Goal: Task Accomplishment & Management: Manage account settings

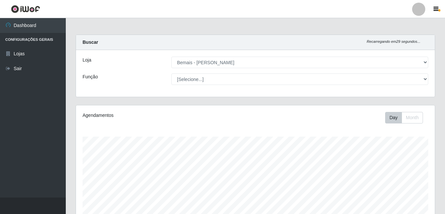
select select "230"
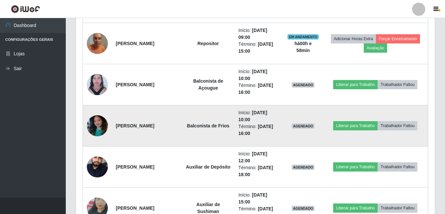
scroll to position [336, 0]
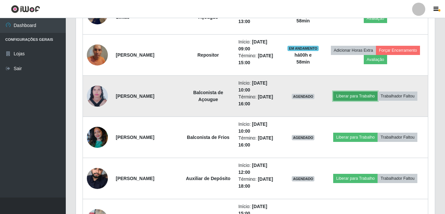
click at [353, 98] on button "Liberar para Trabalho" at bounding box center [355, 95] width 44 height 9
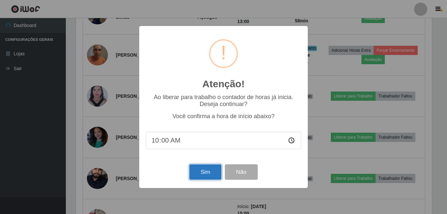
click at [206, 172] on button "Sim" at bounding box center [205, 171] width 32 height 15
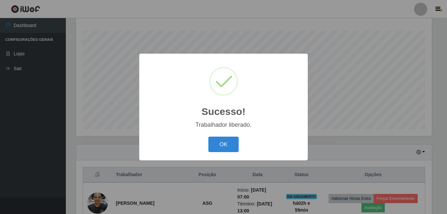
click at [208, 137] on button "OK" at bounding box center [223, 144] width 31 height 15
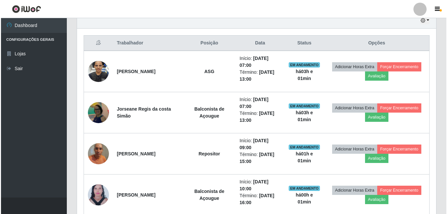
scroll to position [369, 0]
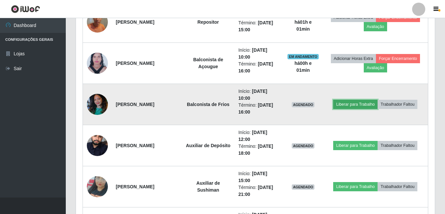
click at [342, 102] on button "Liberar para Trabalho" at bounding box center [355, 104] width 44 height 9
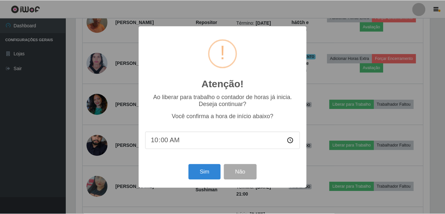
scroll to position [137, 356]
click at [204, 168] on button "Sim" at bounding box center [205, 171] width 32 height 15
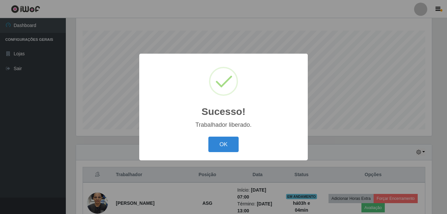
click at [208, 137] on button "OK" at bounding box center [223, 144] width 31 height 15
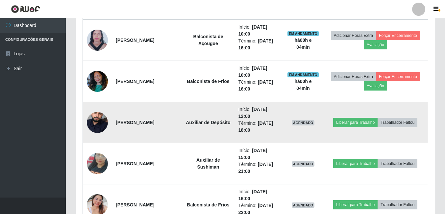
scroll to position [402, 0]
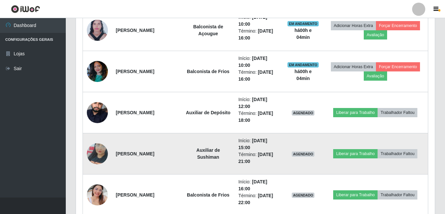
click at [97, 150] on img at bounding box center [97, 154] width 21 height 38
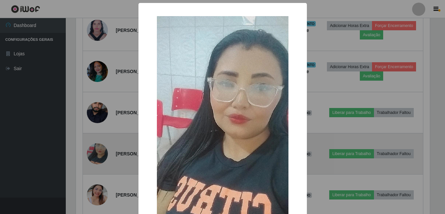
scroll to position [137, 356]
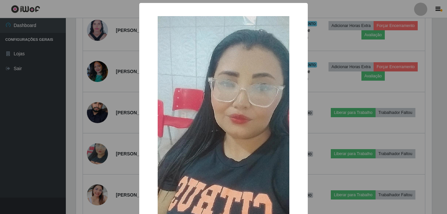
click at [88, 154] on div "× OK Cancel" at bounding box center [223, 107] width 447 height 214
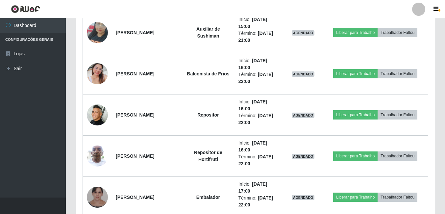
scroll to position [534, 0]
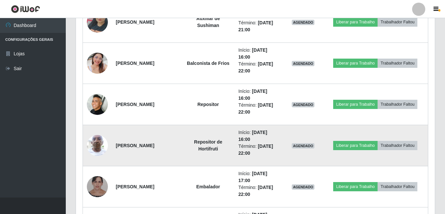
click at [93, 149] on img at bounding box center [97, 145] width 21 height 28
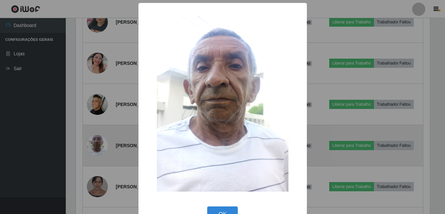
scroll to position [137, 356]
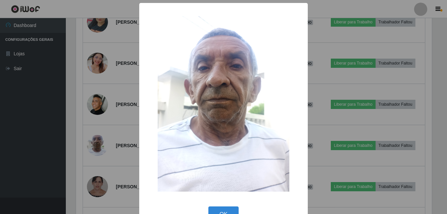
click at [88, 153] on div "× OK Cancel" at bounding box center [223, 107] width 447 height 214
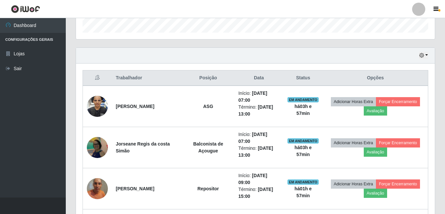
scroll to position [139, 0]
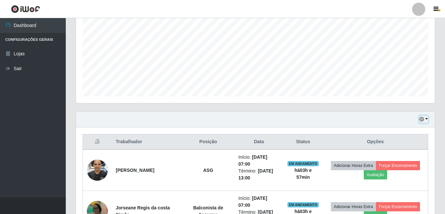
click at [424, 123] on button "button" at bounding box center [423, 119] width 9 height 8
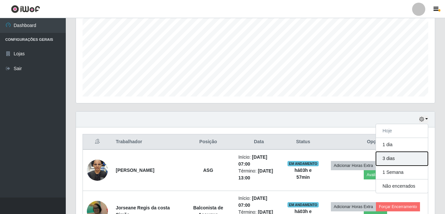
click at [403, 154] on button "3 dias" at bounding box center [402, 159] width 52 height 14
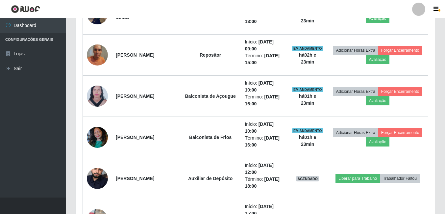
scroll to position [106, 0]
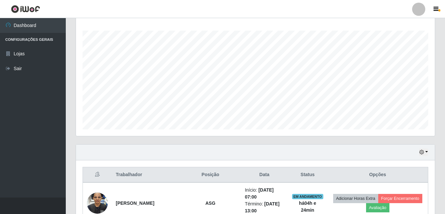
click at [420, 157] on div "Hoje 1 dia 3 dias 1 Semana Não encerrados" at bounding box center [255, 152] width 359 height 16
click at [422, 153] on icon "button" at bounding box center [421, 152] width 5 height 5
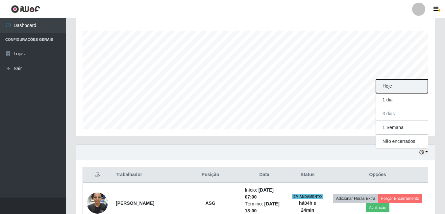
click at [394, 84] on button "Hoje" at bounding box center [402, 86] width 52 height 14
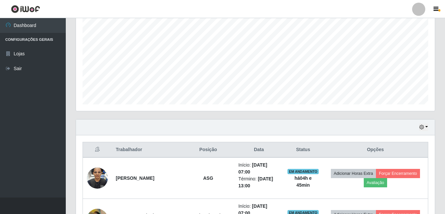
scroll to position [205, 0]
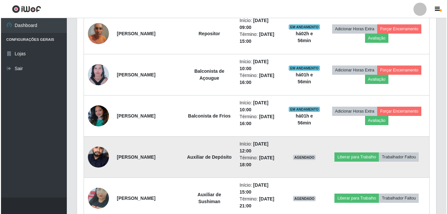
scroll to position [369, 0]
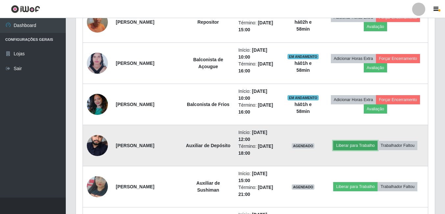
click at [358, 146] on button "Liberar para Trabalho" at bounding box center [355, 145] width 44 height 9
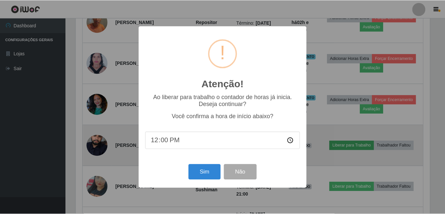
scroll to position [137, 356]
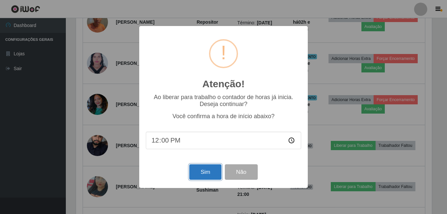
click at [199, 168] on button "Sim" at bounding box center [205, 171] width 32 height 15
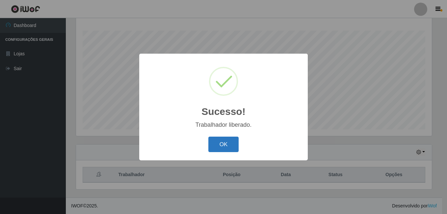
click at [230, 146] on button "OK" at bounding box center [223, 144] width 31 height 15
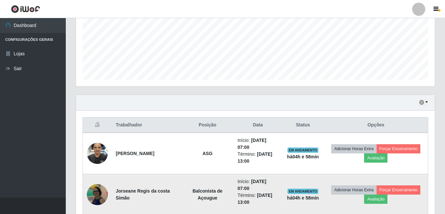
scroll to position [172, 0]
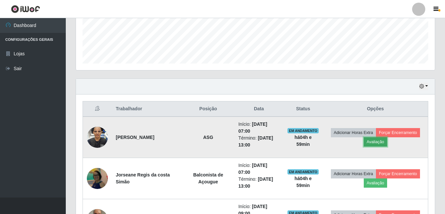
click at [372, 144] on button "Avaliação" at bounding box center [375, 141] width 23 height 9
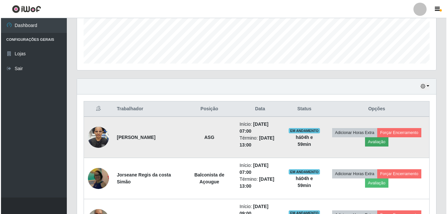
scroll to position [137, 356]
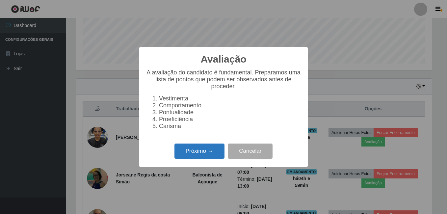
click at [219, 157] on button "Próximo →" at bounding box center [199, 150] width 50 height 15
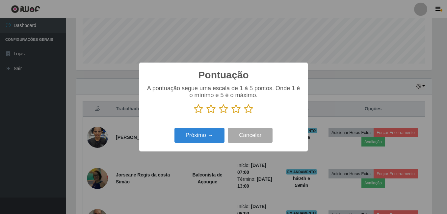
scroll to position [328831, 328612]
click at [248, 112] on icon at bounding box center [248, 109] width 9 height 10
click at [244, 114] on input "radio" at bounding box center [244, 114] width 0 height 0
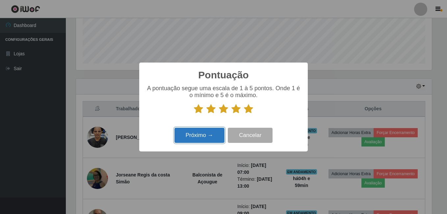
click at [216, 129] on button "Próximo →" at bounding box center [199, 135] width 50 height 15
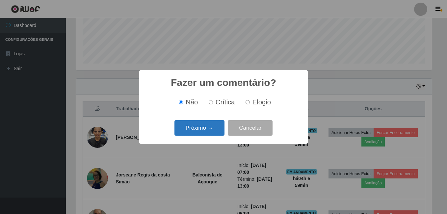
click at [212, 128] on button "Próximo →" at bounding box center [199, 127] width 50 height 15
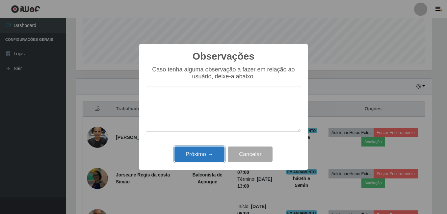
click at [208, 152] on button "Próximo →" at bounding box center [199, 153] width 50 height 15
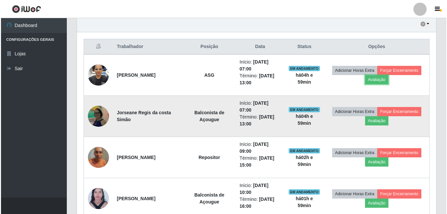
scroll to position [270, 0]
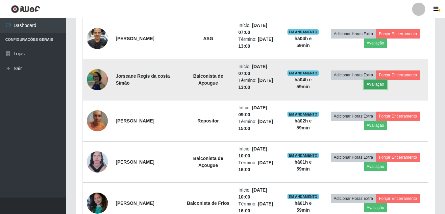
click at [380, 88] on button "Avaliação" at bounding box center [375, 84] width 23 height 9
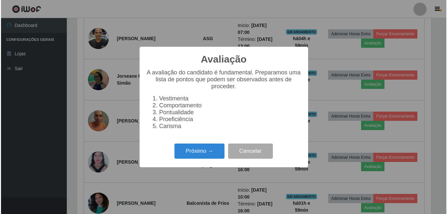
scroll to position [137, 356]
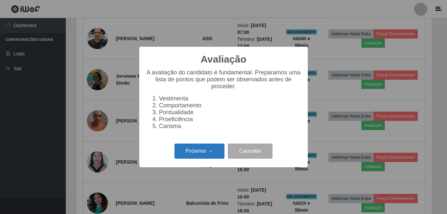
click at [213, 151] on button "Próximo →" at bounding box center [199, 150] width 50 height 15
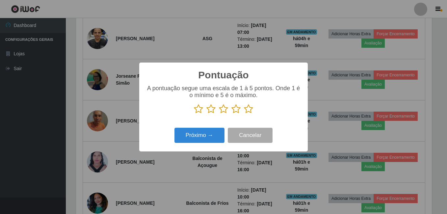
click at [249, 113] on icon at bounding box center [248, 109] width 9 height 10
click at [244, 114] on input "radio" at bounding box center [244, 114] width 0 height 0
click at [210, 127] on div "Próximo → Cancelar" at bounding box center [223, 135] width 155 height 19
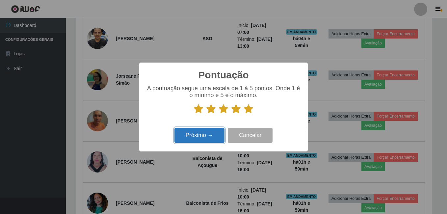
click at [203, 130] on button "Próximo →" at bounding box center [199, 135] width 50 height 15
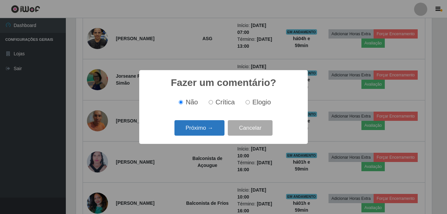
click at [198, 131] on button "Próximo →" at bounding box center [199, 127] width 50 height 15
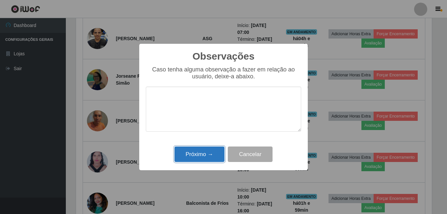
click at [197, 153] on button "Próximo →" at bounding box center [199, 153] width 50 height 15
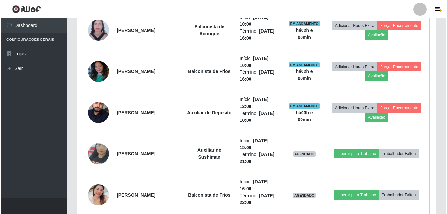
scroll to position [435, 0]
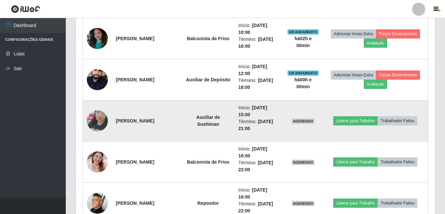
click at [98, 123] on img at bounding box center [97, 121] width 21 height 38
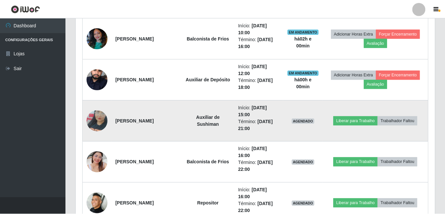
scroll to position [137, 356]
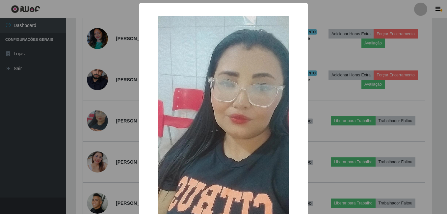
click at [85, 132] on div "× OK Cancel" at bounding box center [223, 107] width 447 height 214
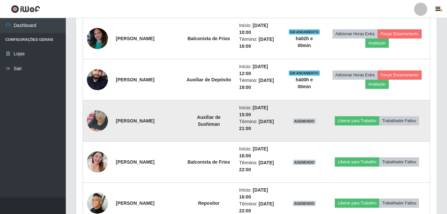
scroll to position [137, 359]
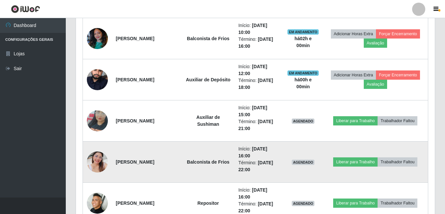
click at [103, 161] on img at bounding box center [97, 162] width 21 height 38
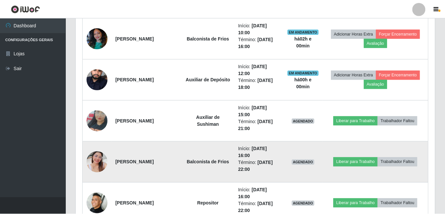
scroll to position [137, 356]
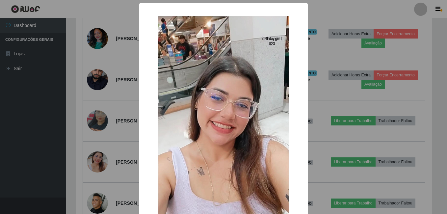
click at [99, 148] on div "× OK Cancel" at bounding box center [223, 107] width 447 height 214
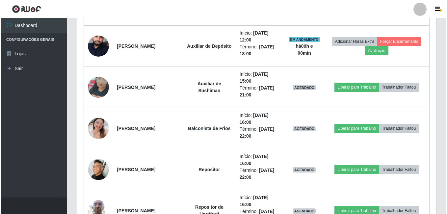
scroll to position [501, 0]
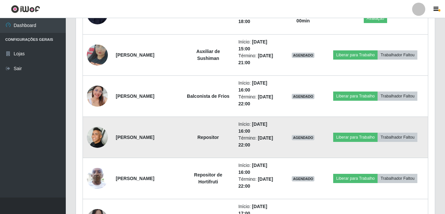
click at [104, 139] on img at bounding box center [97, 137] width 21 height 21
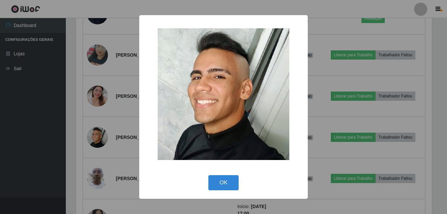
click at [97, 137] on div "× OK Cancel" at bounding box center [223, 107] width 447 height 214
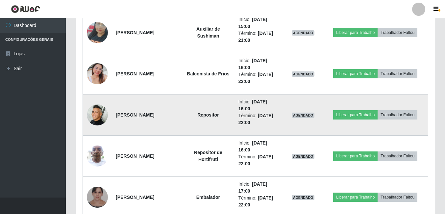
scroll to position [534, 0]
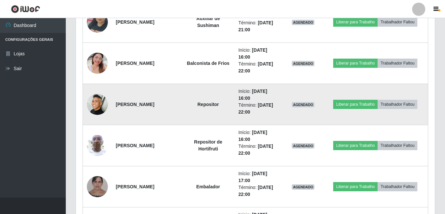
click at [97, 136] on img at bounding box center [97, 145] width 21 height 28
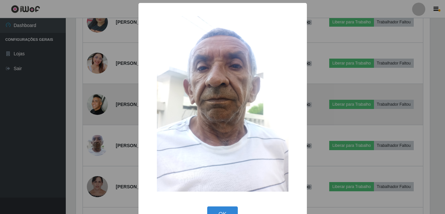
scroll to position [137, 356]
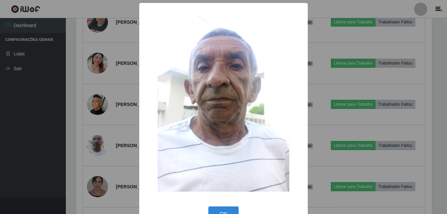
click at [107, 123] on div "× OK Cancel" at bounding box center [223, 107] width 447 height 214
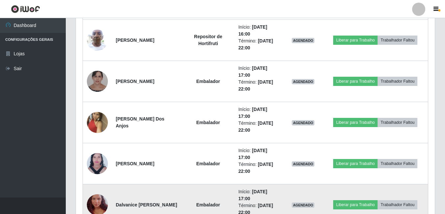
scroll to position [624, 0]
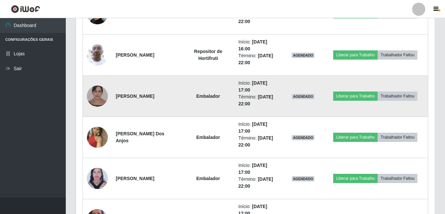
drag, startPoint x: 152, startPoint y: 94, endPoint x: 142, endPoint y: 119, distance: 27.1
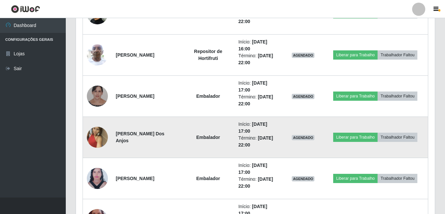
click at [152, 94] on strong "[PERSON_NAME]" at bounding box center [135, 95] width 38 height 5
click at [139, 122] on td "[PERSON_NAME] Dos Anjos" at bounding box center [147, 137] width 70 height 41
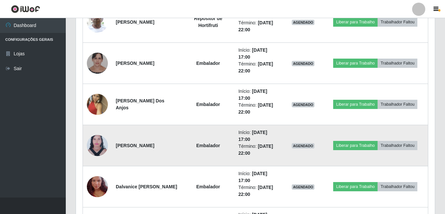
click at [133, 148] on strong "[PERSON_NAME]" at bounding box center [135, 145] width 38 height 5
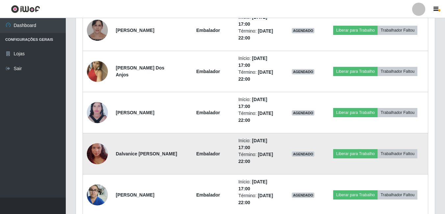
click at [138, 159] on td "Dalvanice [PERSON_NAME]" at bounding box center [147, 153] width 70 height 41
click at [96, 147] on img at bounding box center [97, 154] width 21 height 38
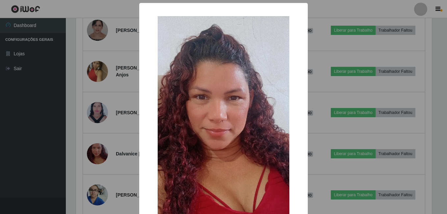
click at [91, 139] on div "× OK Cancel" at bounding box center [223, 107] width 447 height 214
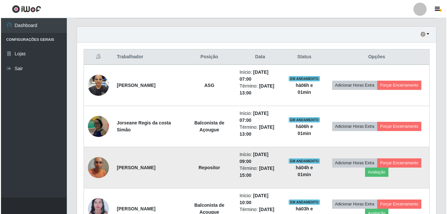
scroll to position [239, 0]
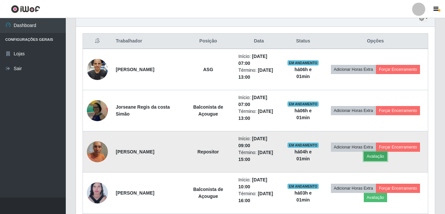
click at [371, 158] on button "Avaliação" at bounding box center [375, 156] width 23 height 9
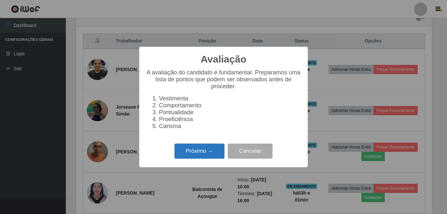
click at [209, 149] on button "Próximo →" at bounding box center [199, 150] width 50 height 15
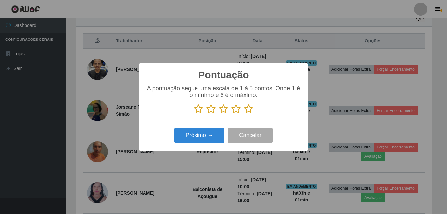
drag, startPoint x: 249, startPoint y: 109, endPoint x: 227, endPoint y: 120, distance: 24.9
click at [248, 110] on icon at bounding box center [248, 109] width 9 height 10
click at [244, 114] on input "radio" at bounding box center [244, 114] width 0 height 0
click at [218, 127] on div "Próximo → Cancelar" at bounding box center [223, 135] width 155 height 19
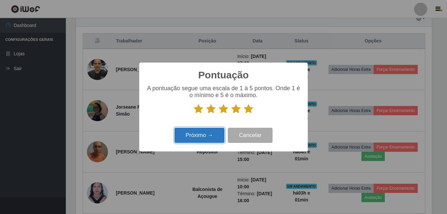
click at [211, 136] on button "Próximo →" at bounding box center [199, 135] width 50 height 15
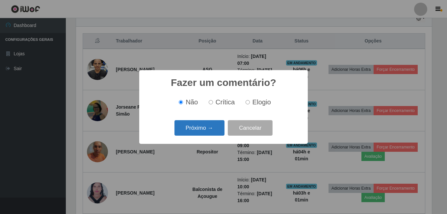
click at [213, 129] on button "Próximo →" at bounding box center [199, 127] width 50 height 15
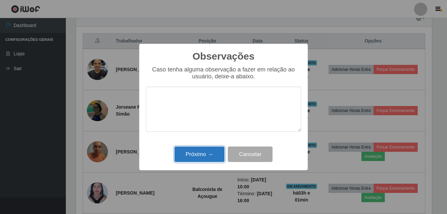
click at [215, 150] on button "Próximo →" at bounding box center [199, 153] width 50 height 15
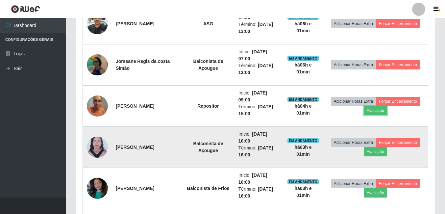
scroll to position [305, 0]
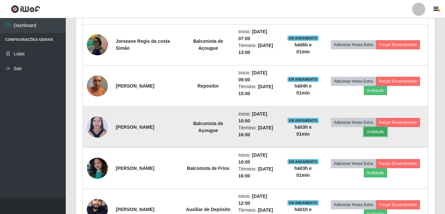
click at [369, 133] on button "Avaliação" at bounding box center [375, 131] width 23 height 9
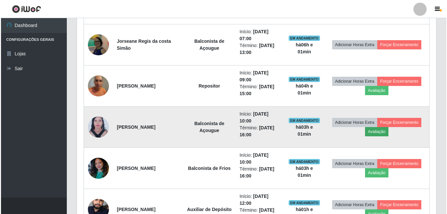
scroll to position [137, 356]
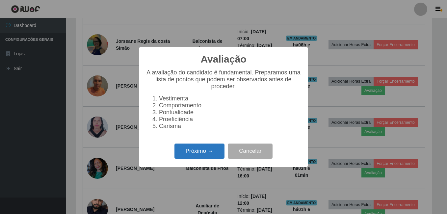
click at [204, 151] on button "Próximo →" at bounding box center [199, 150] width 50 height 15
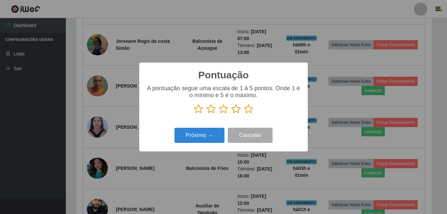
scroll to position [328831, 328612]
click at [247, 111] on icon at bounding box center [248, 109] width 9 height 10
click at [244, 114] on input "radio" at bounding box center [244, 114] width 0 height 0
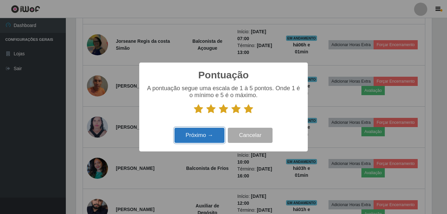
click at [213, 132] on button "Próximo →" at bounding box center [199, 135] width 50 height 15
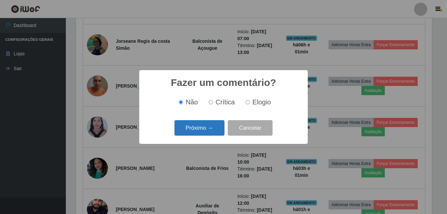
click at [210, 130] on button "Próximo →" at bounding box center [199, 127] width 50 height 15
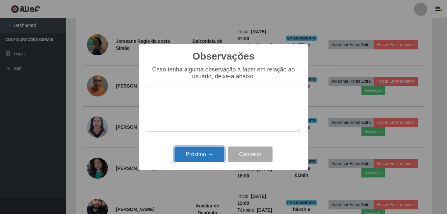
click at [214, 150] on button "Próximo →" at bounding box center [199, 153] width 50 height 15
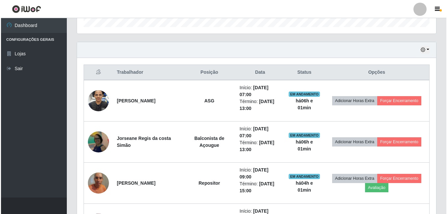
scroll to position [207, 0]
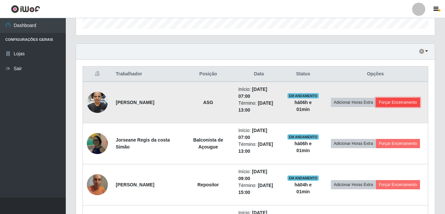
click at [385, 102] on button "Forçar Encerramento" at bounding box center [398, 102] width 44 height 9
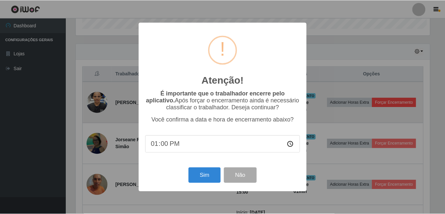
scroll to position [137, 356]
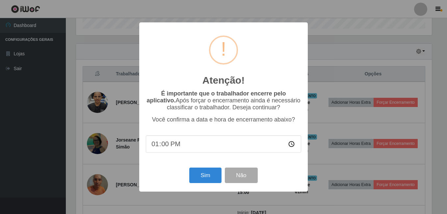
click at [164, 147] on input "13:00" at bounding box center [223, 143] width 155 height 17
type input "13:02"
click at [204, 179] on button "Sim" at bounding box center [205, 174] width 32 height 15
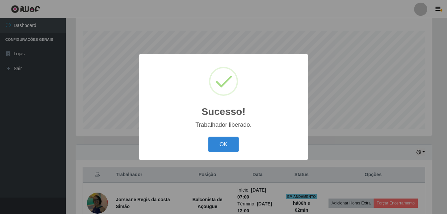
click at [208, 137] on button "OK" at bounding box center [223, 144] width 31 height 15
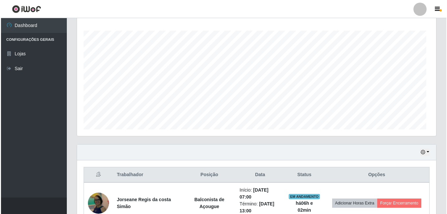
scroll to position [137, 359]
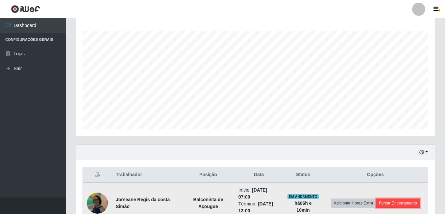
click at [386, 202] on button "Forçar Encerramento" at bounding box center [398, 202] width 44 height 9
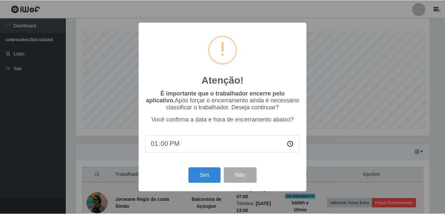
scroll to position [137, 356]
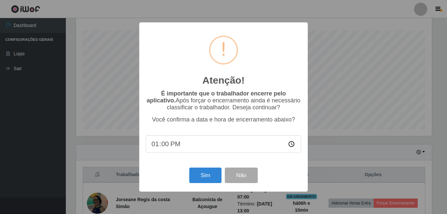
click at [164, 147] on input "13:00" at bounding box center [223, 143] width 155 height 17
type input "13:11"
click at [200, 175] on button "Sim" at bounding box center [205, 174] width 32 height 15
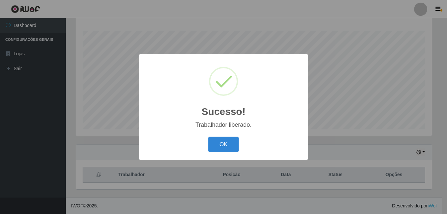
click at [208, 137] on button "OK" at bounding box center [223, 144] width 31 height 15
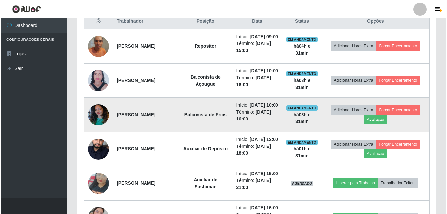
scroll to position [270, 0]
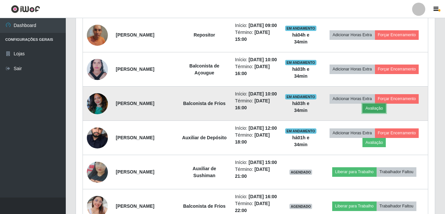
click at [370, 113] on button "Avaliação" at bounding box center [374, 108] width 23 height 9
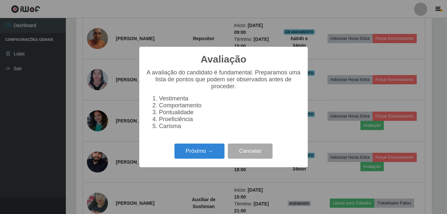
scroll to position [137, 356]
click at [217, 159] on button "Próximo →" at bounding box center [199, 150] width 50 height 15
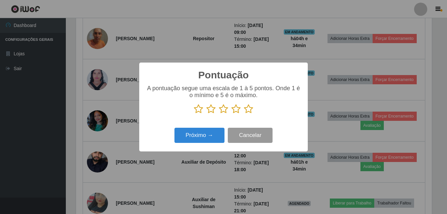
scroll to position [328831, 328612]
click at [250, 110] on icon at bounding box center [248, 109] width 9 height 10
click at [244, 114] on input "radio" at bounding box center [244, 114] width 0 height 0
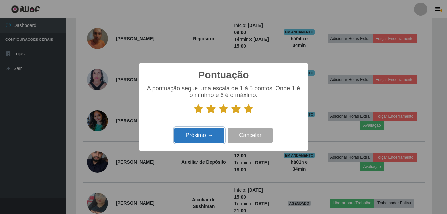
click at [206, 129] on button "Próximo →" at bounding box center [199, 135] width 50 height 15
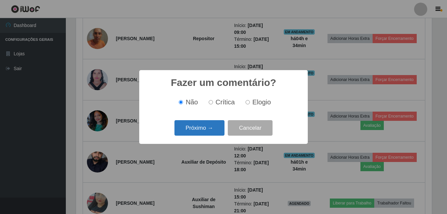
click at [199, 129] on button "Próximo →" at bounding box center [199, 127] width 50 height 15
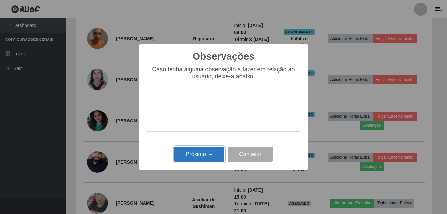
click at [188, 154] on button "Próximo →" at bounding box center [199, 153] width 50 height 15
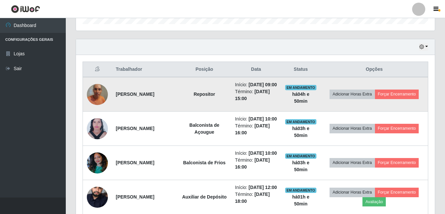
scroll to position [205, 0]
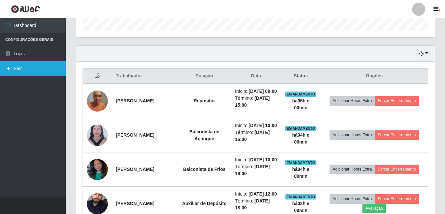
click at [27, 71] on link "Sair" at bounding box center [33, 68] width 66 height 15
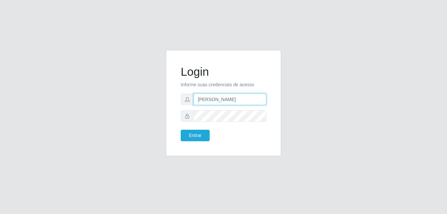
click at [241, 98] on input "[PERSON_NAME]" at bounding box center [229, 99] width 73 height 12
type input "gyovana@bemais"
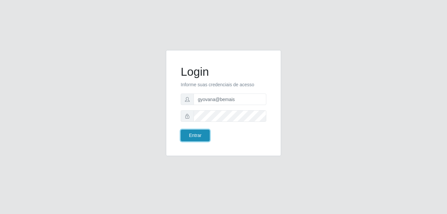
click at [200, 133] on button "Entrar" at bounding box center [195, 136] width 29 height 12
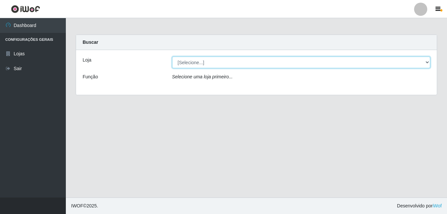
click at [219, 58] on select "[Selecione...] [PERSON_NAME]" at bounding box center [301, 63] width 258 height 12
select select "230"
click at [172, 57] on select "[Selecione...] [PERSON_NAME]" at bounding box center [301, 63] width 258 height 12
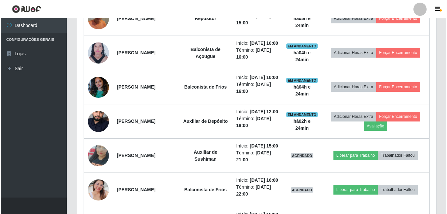
scroll to position [279, 0]
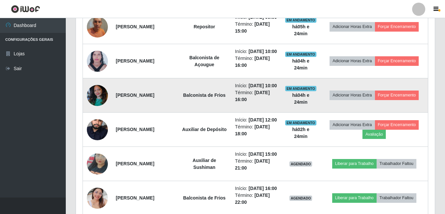
click at [99, 109] on img at bounding box center [97, 95] width 21 height 28
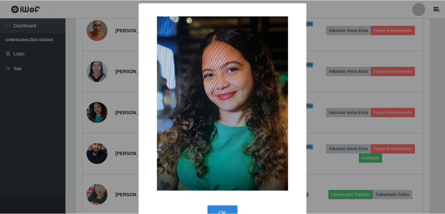
scroll to position [18, 0]
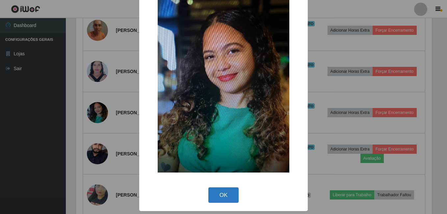
click at [225, 195] on button "OK" at bounding box center [223, 194] width 31 height 15
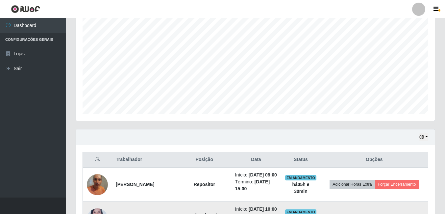
scroll to position [114, 0]
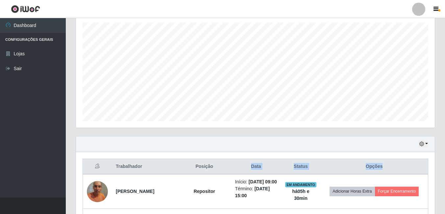
drag, startPoint x: 245, startPoint y: 165, endPoint x: 405, endPoint y: 172, distance: 160.0
click at [405, 172] on tr "Trabalhador Posição Data Status Opções" at bounding box center [255, 166] width 345 height 15
drag, startPoint x: 405, startPoint y: 172, endPoint x: 440, endPoint y: 188, distance: 38.3
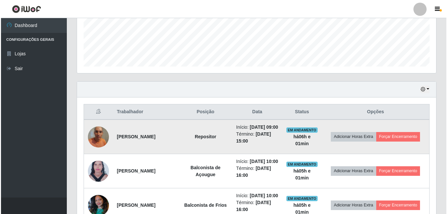
scroll to position [180, 0]
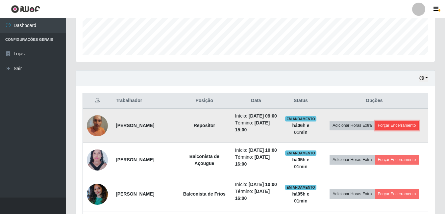
click at [405, 128] on button "Forçar Encerramento" at bounding box center [397, 125] width 44 height 9
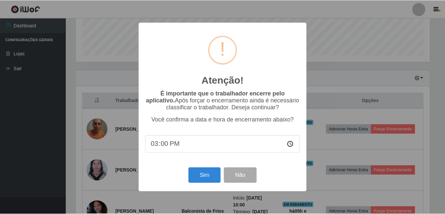
scroll to position [137, 356]
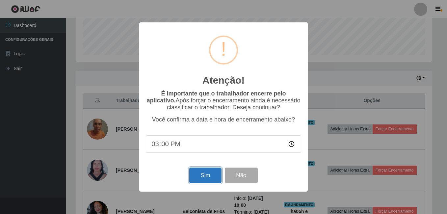
click at [201, 174] on button "Sim" at bounding box center [205, 174] width 32 height 15
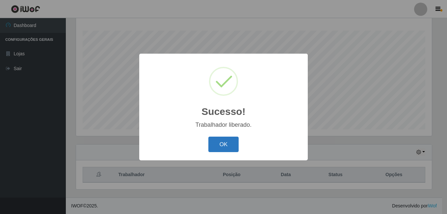
click at [224, 143] on button "OK" at bounding box center [223, 144] width 31 height 15
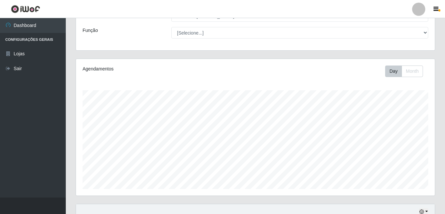
scroll to position [40, 0]
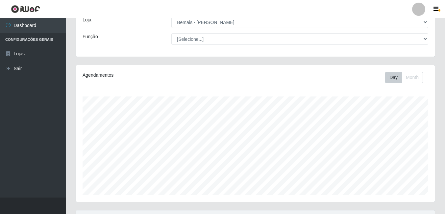
click at [33, 162] on ul "Dashboard Configurações Gerais Lojas Sair" at bounding box center [33, 107] width 66 height 179
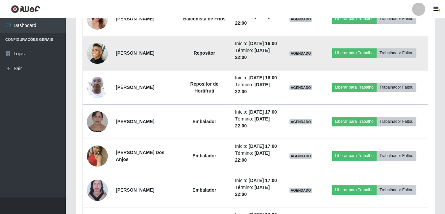
scroll to position [435, 0]
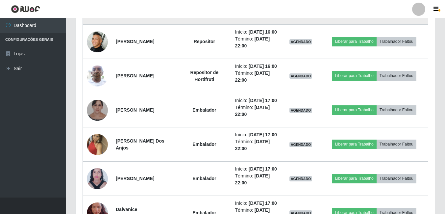
drag, startPoint x: 193, startPoint y: 40, endPoint x: 228, endPoint y: 43, distance: 34.7
click at [228, 25] on td "Balconista de Frios" at bounding box center [205, 7] width 54 height 34
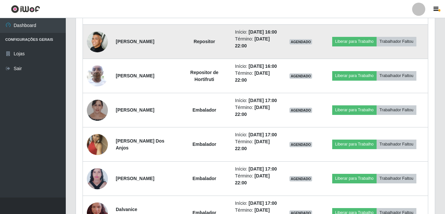
drag, startPoint x: 228, startPoint y: 43, endPoint x: 222, endPoint y: 73, distance: 29.8
click at [222, 59] on td "Repositor" at bounding box center [205, 42] width 54 height 34
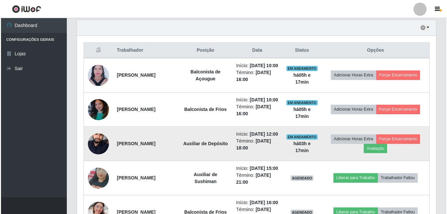
scroll to position [296, 0]
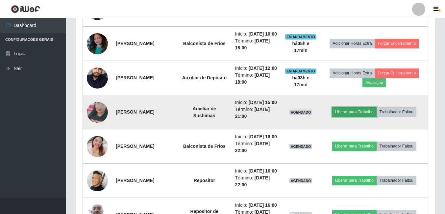
click at [355, 116] on button "Liberar para Trabalho" at bounding box center [354, 111] width 44 height 9
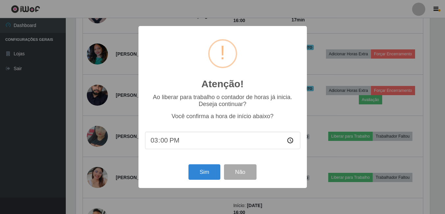
scroll to position [137, 356]
click at [205, 171] on button "Sim" at bounding box center [205, 171] width 32 height 15
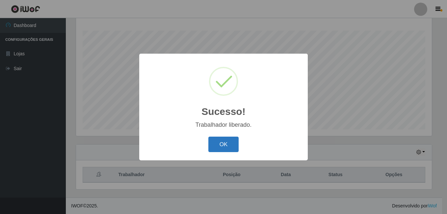
click at [217, 145] on button "OK" at bounding box center [223, 144] width 31 height 15
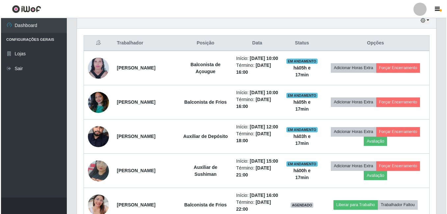
scroll to position [303, 0]
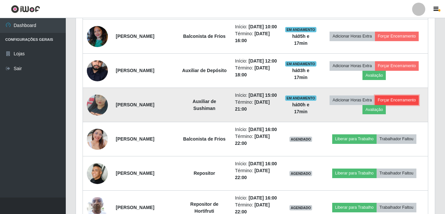
click at [407, 105] on button "Forçar Encerramento" at bounding box center [397, 99] width 44 height 9
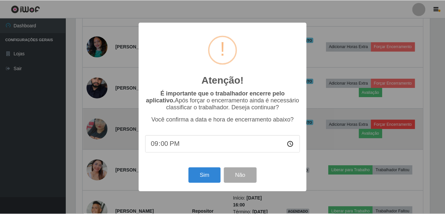
scroll to position [137, 356]
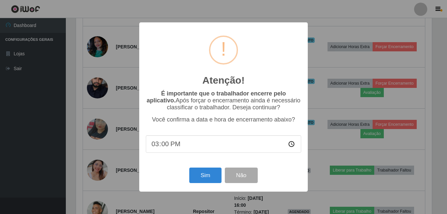
type input "15:01"
click at [246, 178] on button "Não" at bounding box center [241, 174] width 33 height 15
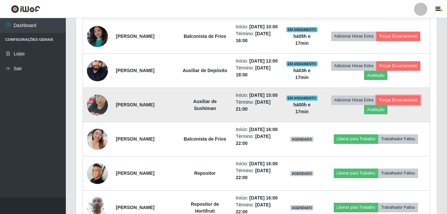
scroll to position [137, 359]
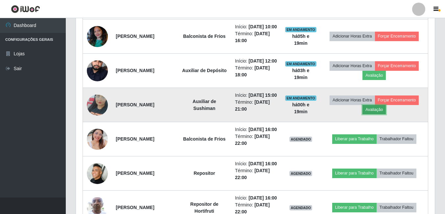
click at [384, 114] on button "Avaliação" at bounding box center [374, 109] width 23 height 9
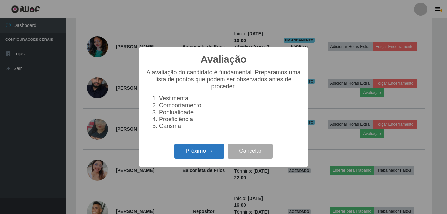
click at [205, 148] on button "Próximo →" at bounding box center [199, 150] width 50 height 15
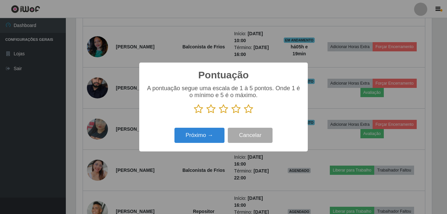
scroll to position [328831, 328612]
click at [249, 107] on icon at bounding box center [248, 109] width 9 height 10
click at [244, 114] on input "radio" at bounding box center [244, 114] width 0 height 0
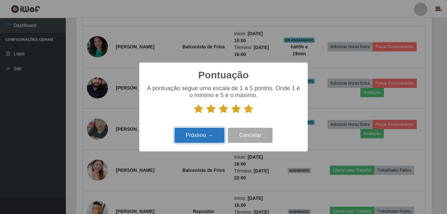
click at [201, 134] on button "Próximo →" at bounding box center [199, 135] width 50 height 15
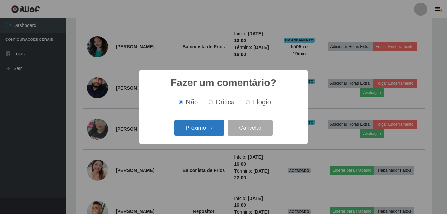
click at [207, 124] on button "Próximo →" at bounding box center [199, 127] width 50 height 15
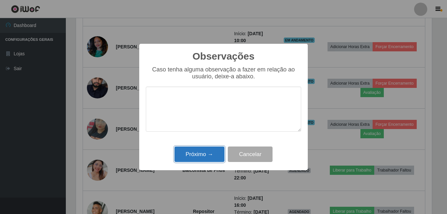
click at [203, 158] on button "Próximo →" at bounding box center [199, 153] width 50 height 15
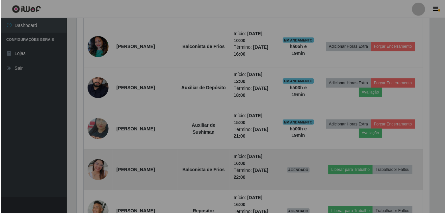
scroll to position [137, 359]
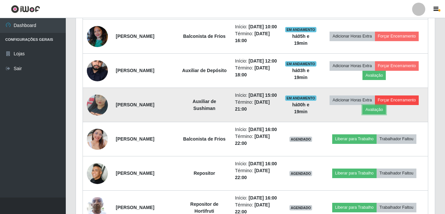
click at [363, 105] on button "Avaliação" at bounding box center [374, 109] width 23 height 9
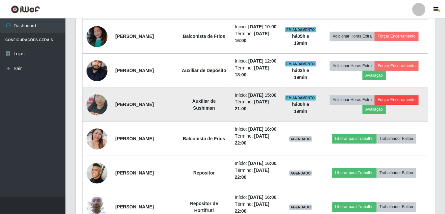
scroll to position [137, 356]
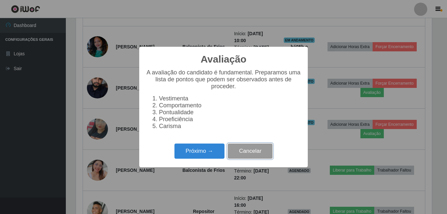
click at [253, 156] on button "Cancelar" at bounding box center [250, 150] width 45 height 15
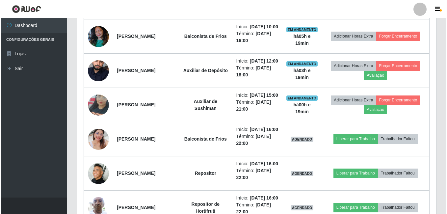
scroll to position [137, 359]
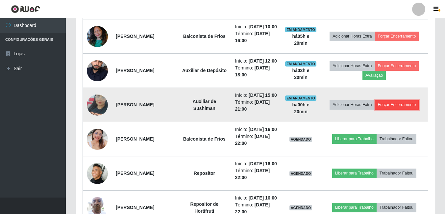
click at [404, 109] on button "Forçar Encerramento" at bounding box center [397, 104] width 44 height 9
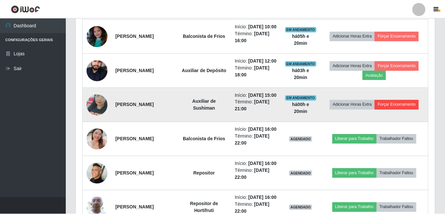
scroll to position [137, 356]
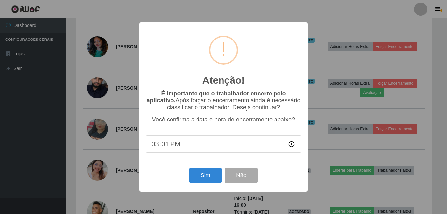
type input "15:16"
click at [249, 176] on button "Não" at bounding box center [241, 174] width 33 height 15
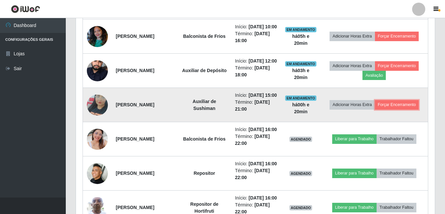
scroll to position [137, 359]
click at [390, 109] on button "Forçar Encerramento" at bounding box center [397, 104] width 44 height 9
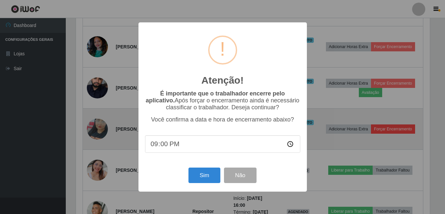
scroll to position [137, 356]
type input "15:20"
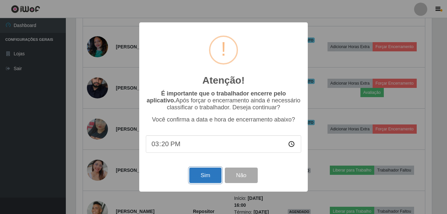
click at [207, 181] on button "Sim" at bounding box center [205, 174] width 32 height 15
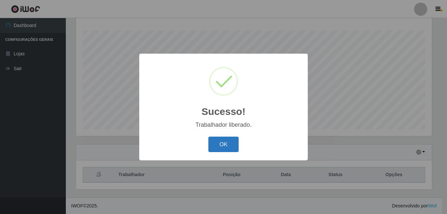
click at [228, 138] on button "OK" at bounding box center [223, 144] width 31 height 15
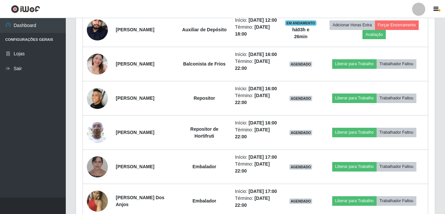
scroll to position [328, 0]
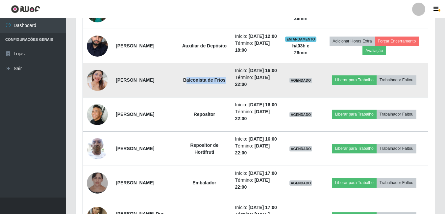
drag, startPoint x: 190, startPoint y: 103, endPoint x: 233, endPoint y: 104, distance: 42.8
click at [231, 97] on td "Balconista de Frios" at bounding box center [205, 80] width 54 height 34
click at [233, 97] on td "Início: [DATE] 16:00 Término: [DATE] 22:00" at bounding box center [256, 80] width 50 height 34
drag, startPoint x: 188, startPoint y: 104, endPoint x: 230, endPoint y: 107, distance: 41.5
click at [230, 97] on td "Balconista de Frios" at bounding box center [205, 80] width 54 height 34
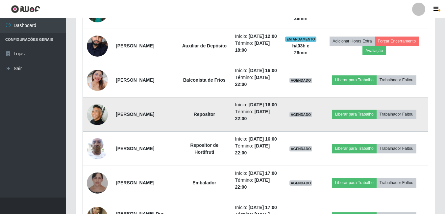
drag, startPoint x: 230, startPoint y: 107, endPoint x: 215, endPoint y: 128, distance: 25.4
click at [215, 128] on td "Repositor" at bounding box center [205, 114] width 54 height 34
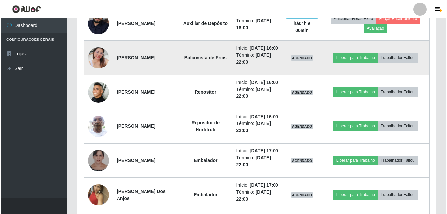
scroll to position [362, 0]
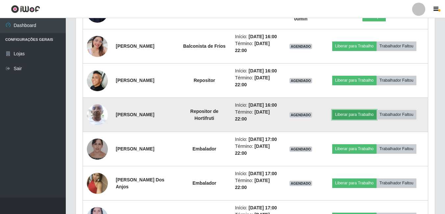
click at [366, 119] on button "Liberar para Trabalho" at bounding box center [354, 114] width 44 height 9
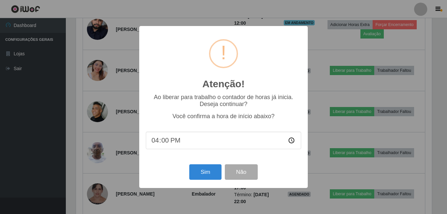
scroll to position [137, 356]
click at [205, 173] on button "Sim" at bounding box center [205, 171] width 32 height 15
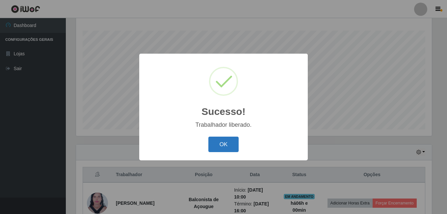
click at [224, 150] on button "OK" at bounding box center [223, 144] width 31 height 15
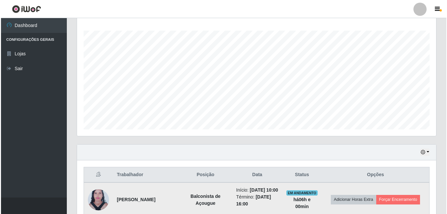
scroll to position [238, 0]
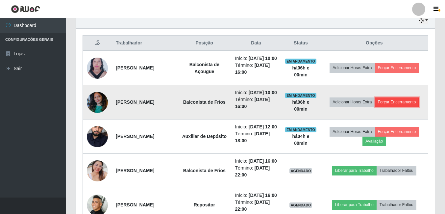
click at [392, 107] on button "Forçar Encerramento" at bounding box center [397, 101] width 44 height 9
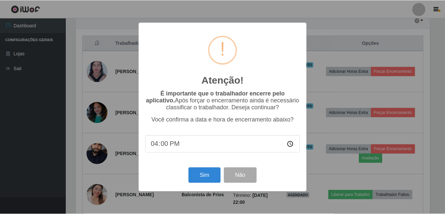
scroll to position [137, 356]
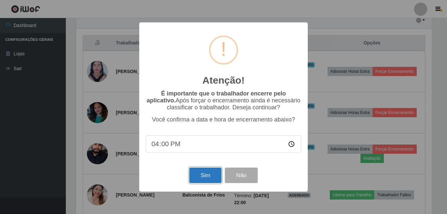
click at [209, 175] on button "Sim" at bounding box center [205, 174] width 32 height 15
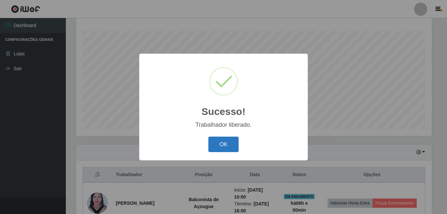
click at [220, 145] on button "OK" at bounding box center [223, 144] width 31 height 15
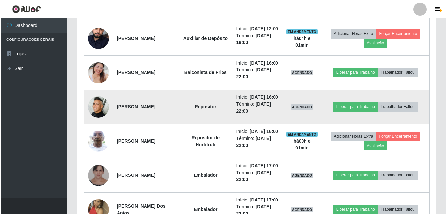
scroll to position [303, 0]
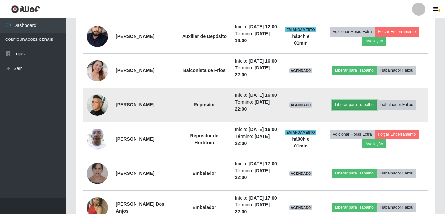
click at [355, 109] on button "Liberar para Trabalho" at bounding box center [354, 104] width 44 height 9
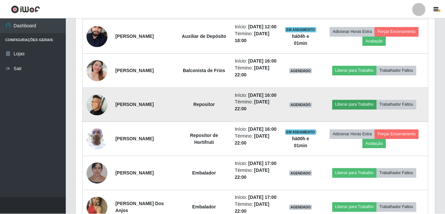
scroll to position [137, 356]
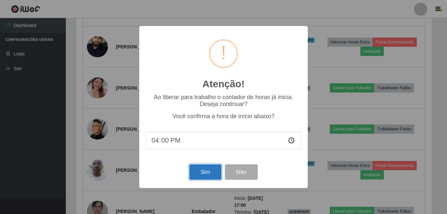
click at [196, 170] on button "Sim" at bounding box center [205, 171] width 32 height 15
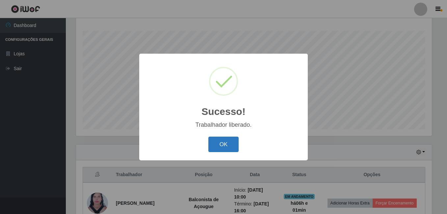
click at [227, 142] on button "OK" at bounding box center [223, 144] width 31 height 15
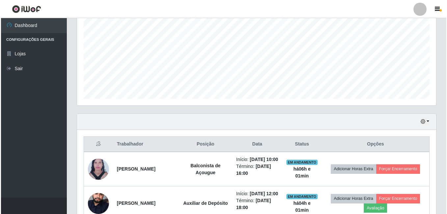
scroll to position [137, 359]
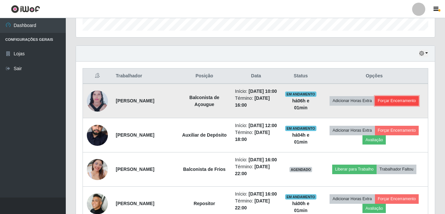
click at [396, 101] on button "Forçar Encerramento" at bounding box center [397, 100] width 44 height 9
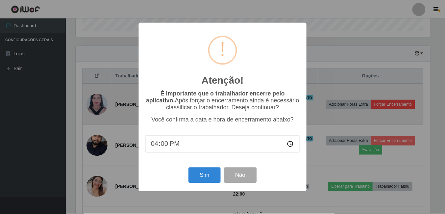
scroll to position [0, 0]
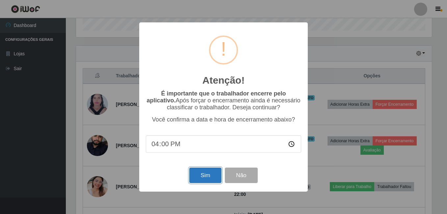
click at [211, 179] on button "Sim" at bounding box center [205, 174] width 32 height 15
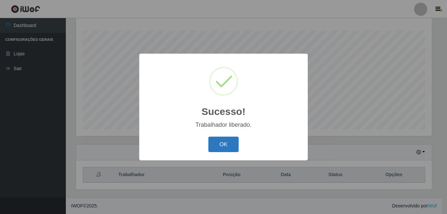
click at [225, 140] on button "OK" at bounding box center [223, 144] width 31 height 15
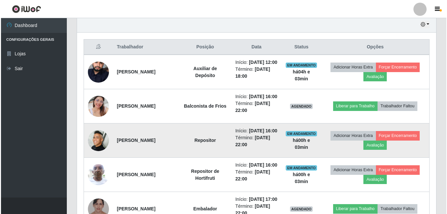
scroll to position [238, 0]
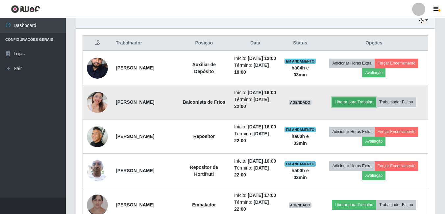
click at [357, 107] on button "Liberar para Trabalho" at bounding box center [354, 101] width 44 height 9
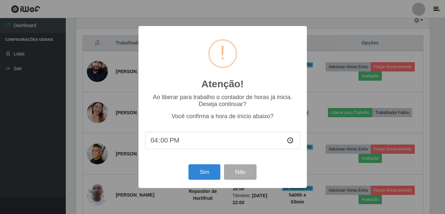
scroll to position [137, 356]
click at [201, 175] on button "Sim" at bounding box center [205, 171] width 32 height 15
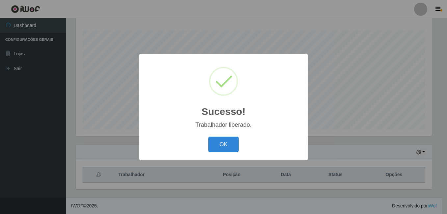
click at [239, 147] on div "OK Cancel" at bounding box center [223, 144] width 155 height 19
click at [219, 137] on div "OK Cancel" at bounding box center [223, 144] width 155 height 19
click at [217, 145] on button "OK" at bounding box center [223, 144] width 31 height 15
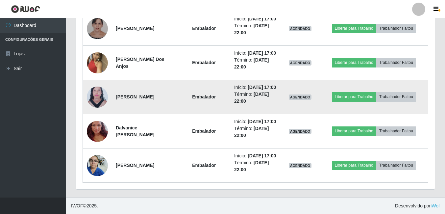
scroll to position [476, 0]
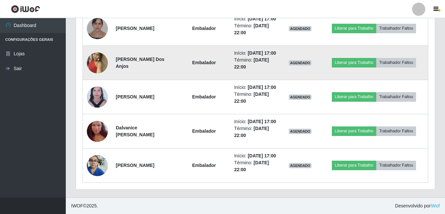
click at [354, 46] on td "Liberar para Trabalho Trabalhador Faltou" at bounding box center [374, 63] width 108 height 34
click at [355, 58] on button "Liberar para Trabalho" at bounding box center [354, 62] width 44 height 9
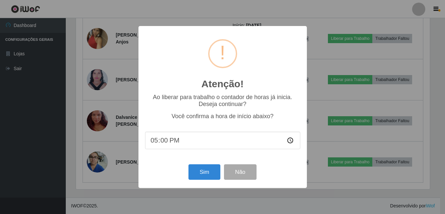
scroll to position [137, 356]
click at [203, 169] on button "Sim" at bounding box center [205, 171] width 32 height 15
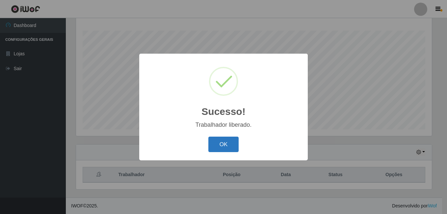
click at [222, 146] on button "OK" at bounding box center [223, 144] width 31 height 15
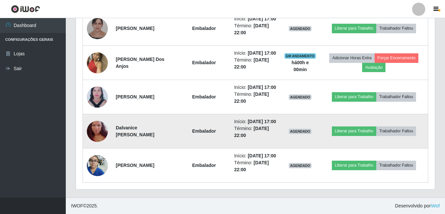
scroll to position [410, 0]
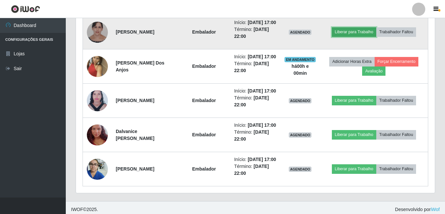
click at [354, 37] on button "Liberar para Trabalho" at bounding box center [354, 31] width 44 height 9
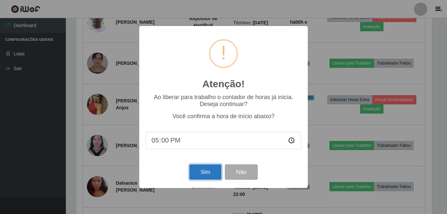
click at [203, 171] on button "Sim" at bounding box center [205, 171] width 32 height 15
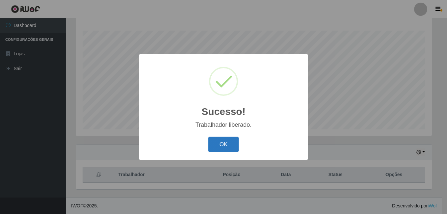
click at [219, 144] on button "OK" at bounding box center [223, 144] width 31 height 15
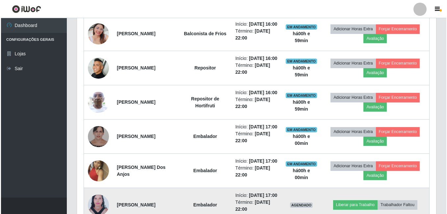
scroll to position [476, 0]
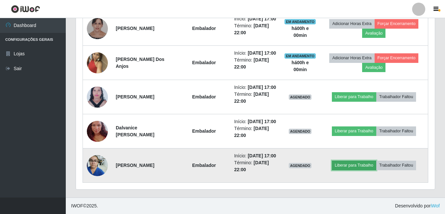
click at [358, 161] on button "Liberar para Trabalho" at bounding box center [354, 165] width 44 height 9
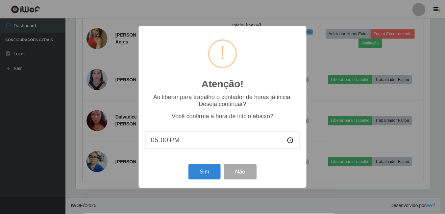
scroll to position [137, 356]
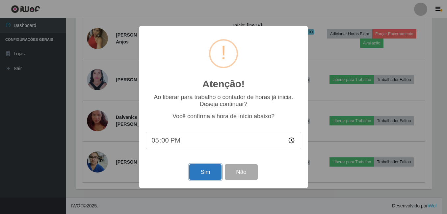
click at [198, 173] on button "Sim" at bounding box center [205, 171] width 32 height 15
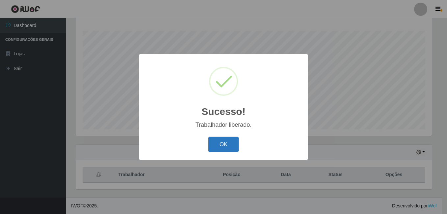
click at [215, 141] on button "OK" at bounding box center [223, 144] width 31 height 15
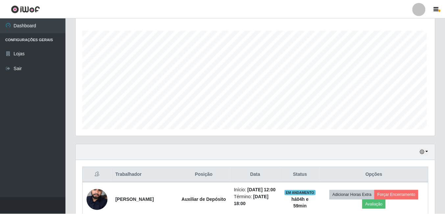
scroll to position [328831, 328609]
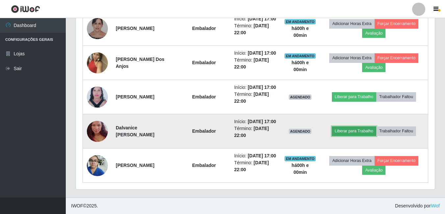
click at [355, 126] on button "Liberar para Trabalho" at bounding box center [354, 130] width 44 height 9
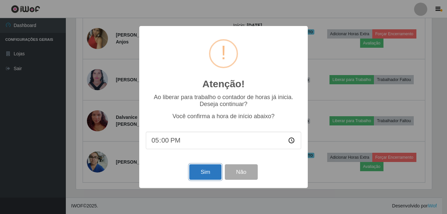
click at [203, 173] on button "Sim" at bounding box center [205, 171] width 32 height 15
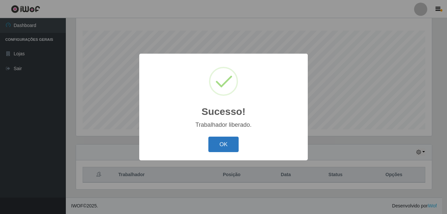
click at [221, 143] on button "OK" at bounding box center [223, 144] width 31 height 15
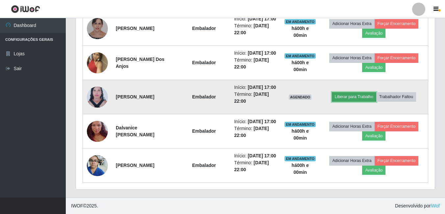
click at [356, 101] on button "Liberar para Trabalho" at bounding box center [354, 96] width 44 height 9
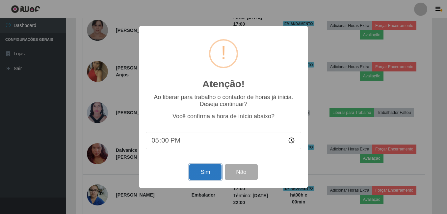
click at [204, 168] on button "Sim" at bounding box center [205, 171] width 32 height 15
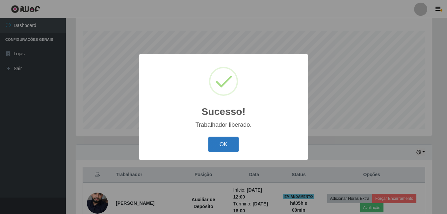
click at [235, 141] on button "OK" at bounding box center [223, 144] width 31 height 15
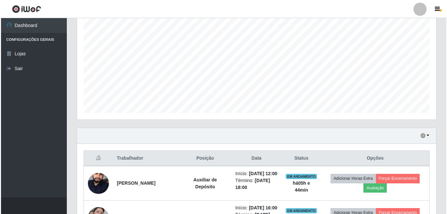
scroll to position [180, 0]
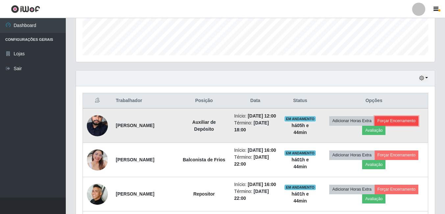
click at [398, 125] on button "Forçar Encerramento" at bounding box center [397, 120] width 44 height 9
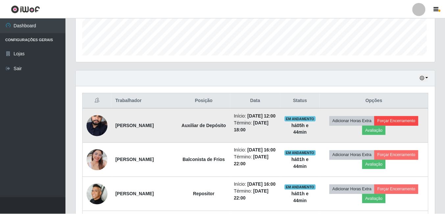
scroll to position [137, 356]
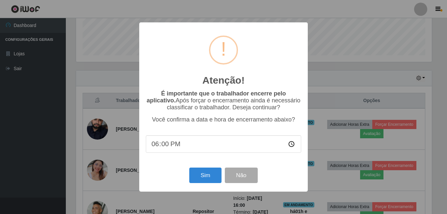
click at [184, 143] on input "18:00" at bounding box center [223, 143] width 155 height 17
click at [166, 146] on input "18:00" at bounding box center [223, 143] width 155 height 17
click at [167, 146] on input "18:00" at bounding box center [223, 143] width 155 height 17
click at [180, 143] on input "18:00" at bounding box center [223, 143] width 155 height 17
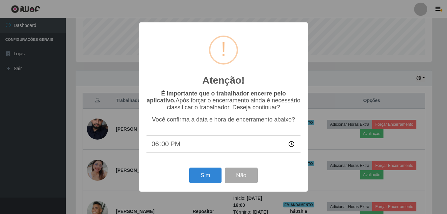
click at [180, 143] on input "18:00" at bounding box center [223, 143] width 155 height 17
drag, startPoint x: 180, startPoint y: 143, endPoint x: 173, endPoint y: 145, distance: 6.8
click at [177, 144] on input "18:00" at bounding box center [223, 143] width 155 height 17
click at [176, 144] on input "18:00" at bounding box center [223, 143] width 155 height 17
click at [156, 146] on input "18:00" at bounding box center [223, 143] width 155 height 17
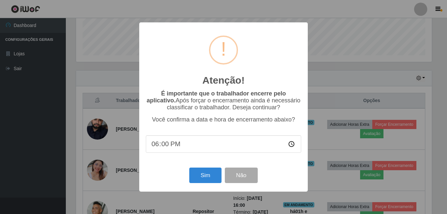
click at [156, 146] on input "18:00" at bounding box center [223, 143] width 155 height 17
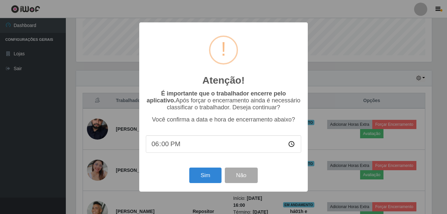
click at [156, 146] on input "18:00" at bounding box center [223, 143] width 155 height 17
click at [184, 143] on input "18:00" at bounding box center [223, 143] width 155 height 17
click at [183, 143] on input "18:00" at bounding box center [223, 143] width 155 height 17
type input "17:40"
click at [200, 175] on button "Sim" at bounding box center [205, 174] width 32 height 15
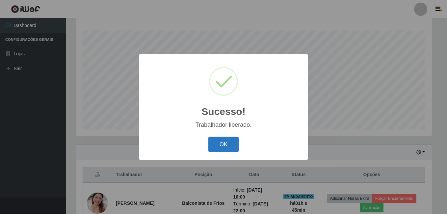
click at [231, 148] on button "OK" at bounding box center [223, 144] width 31 height 15
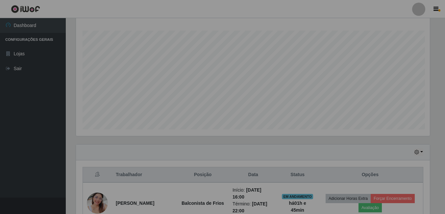
scroll to position [137, 359]
